Goal: Task Accomplishment & Management: Use online tool/utility

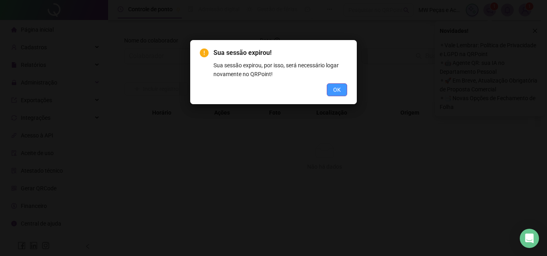
click at [347, 88] on button "OK" at bounding box center [337, 89] width 20 height 13
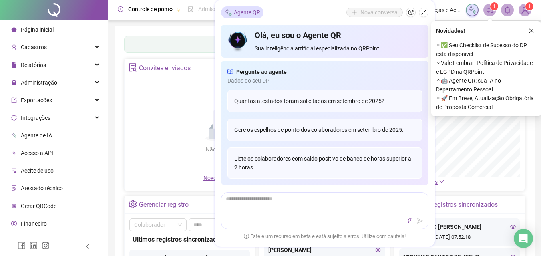
click at [173, 35] on div "Painel de controle Contabilidade Convites enviados Não há dados Não há dados No…" at bounding box center [325, 188] width 420 height 325
click at [535, 32] on button "button" at bounding box center [531, 31] width 10 height 10
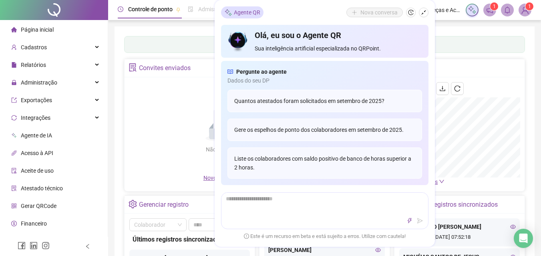
click at [451, 32] on div "Painel de controle Contabilidade Convites enviados Não há dados Não há dados No…" at bounding box center [325, 188] width 420 height 325
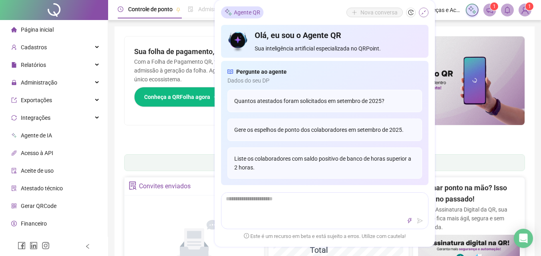
click at [421, 13] on icon "shrink" at bounding box center [424, 13] width 6 height 6
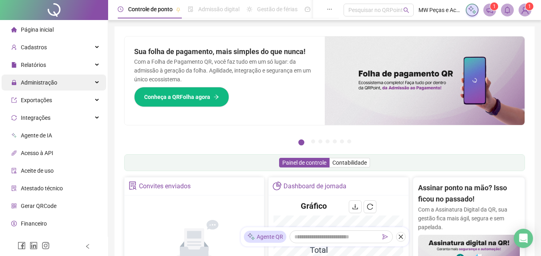
click at [72, 86] on div "Administração" at bounding box center [54, 82] width 104 height 16
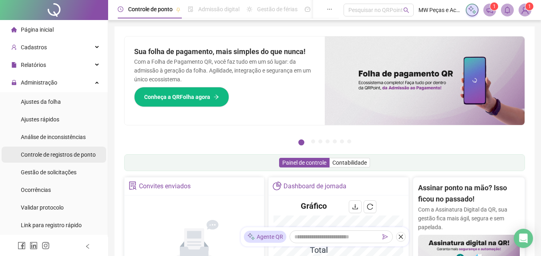
click at [67, 148] on div "Controle de registros de ponto" at bounding box center [58, 155] width 75 height 16
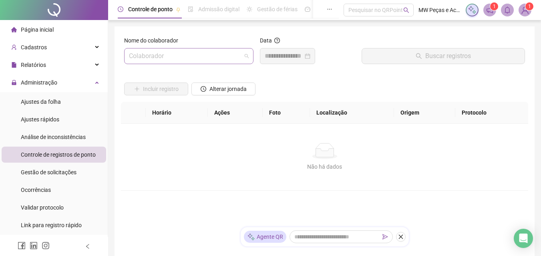
click at [166, 64] on div "Colaborador" at bounding box center [188, 56] width 129 height 16
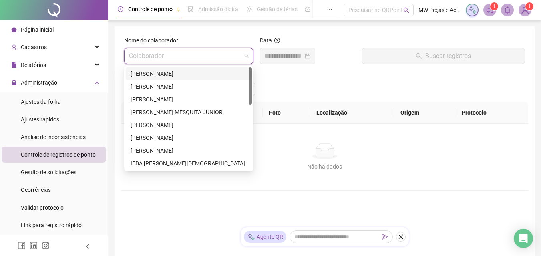
click at [166, 62] on input "search" at bounding box center [185, 55] width 113 height 15
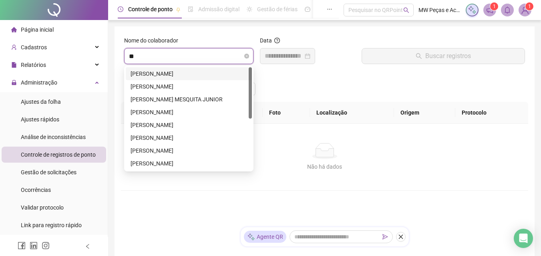
type input "***"
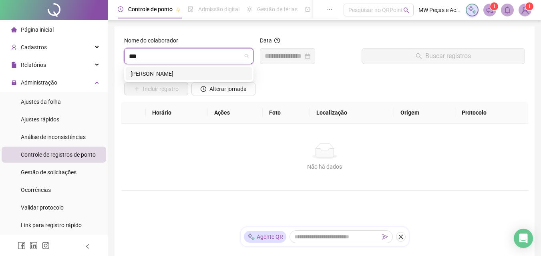
click at [175, 77] on div "LUCAS FALCÃO SILVA" at bounding box center [189, 73] width 117 height 9
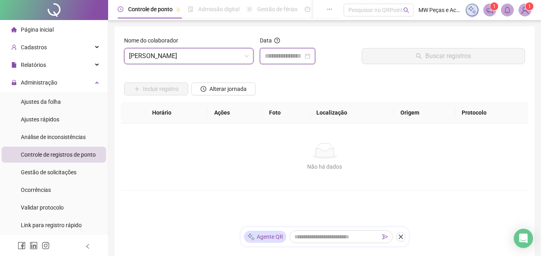
click at [274, 53] on input at bounding box center [284, 56] width 38 height 10
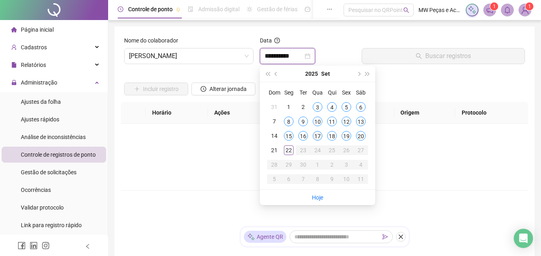
type input "**********"
drag, startPoint x: 292, startPoint y: 153, endPoint x: 305, endPoint y: 137, distance: 20.2
click at [291, 152] on div "22" at bounding box center [289, 150] width 10 height 10
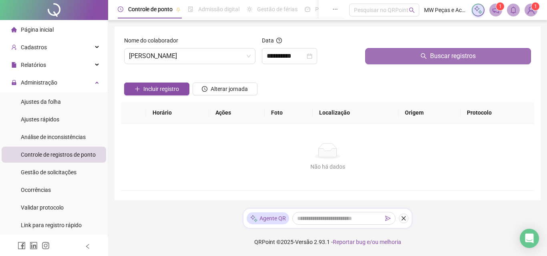
click at [404, 49] on button "Buscar registros" at bounding box center [448, 56] width 166 height 16
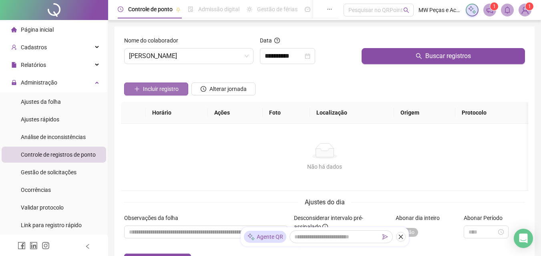
click at [163, 92] on span "Incluir registro" at bounding box center [161, 88] width 36 height 9
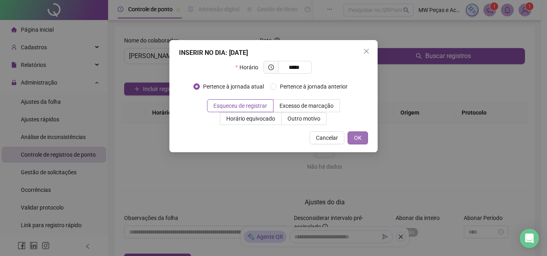
type input "*****"
click at [350, 139] on button "OK" at bounding box center [358, 137] width 20 height 13
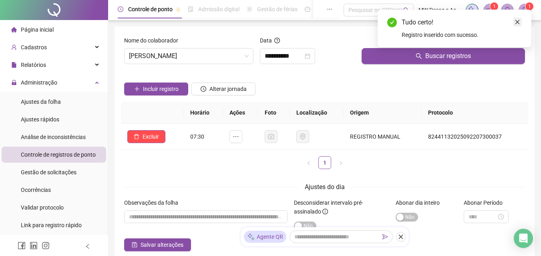
click at [518, 22] on icon "close" at bounding box center [517, 22] width 4 height 4
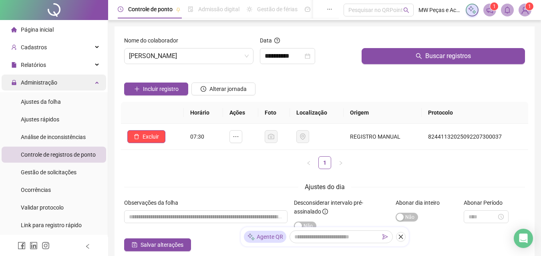
drag, startPoint x: 57, startPoint y: 82, endPoint x: 60, endPoint y: 45, distance: 37.4
click at [57, 82] on div "Administração" at bounding box center [54, 82] width 104 height 16
